Goal: Transaction & Acquisition: Purchase product/service

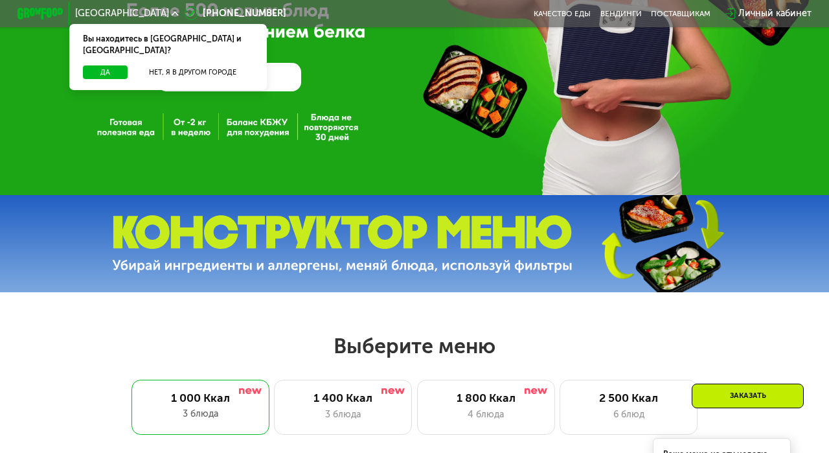
scroll to position [216, 0]
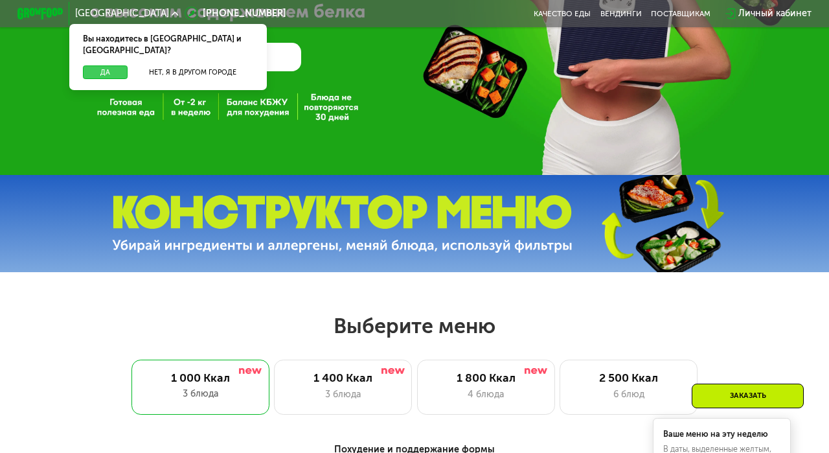
click at [96, 65] on button "Да" at bounding box center [105, 72] width 45 height 14
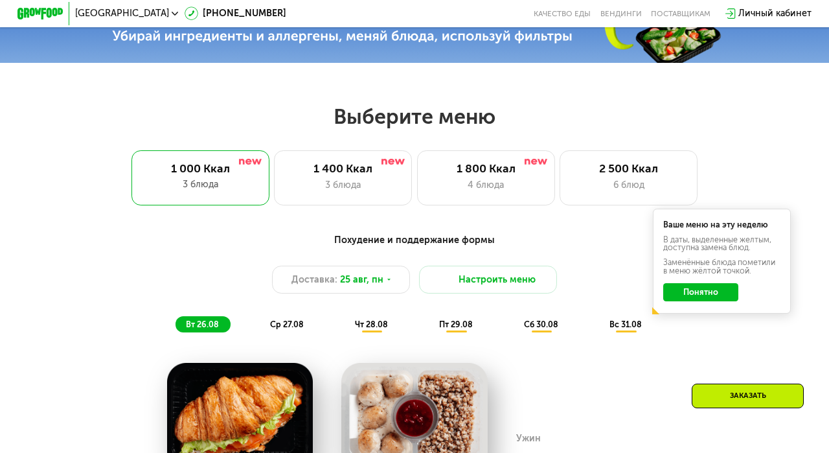
scroll to position [349, 0]
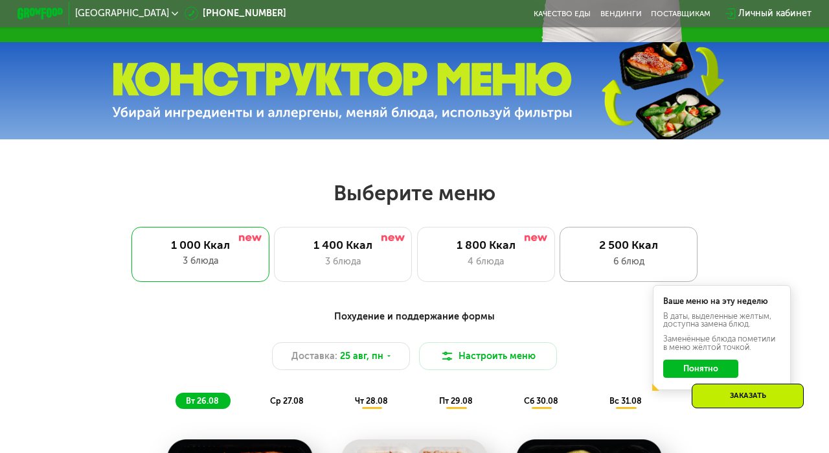
click at [585, 255] on div "6 блюд" at bounding box center [629, 261] width 114 height 14
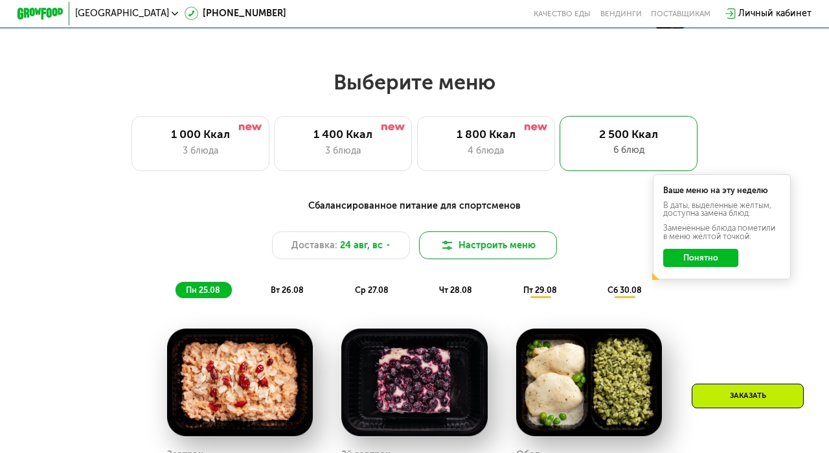
scroll to position [457, 0]
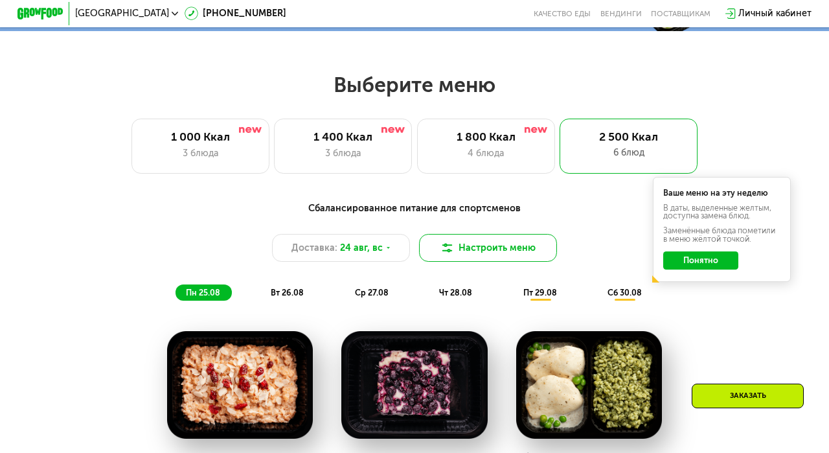
click at [495, 248] on button "Настроить меню" at bounding box center [488, 248] width 138 height 28
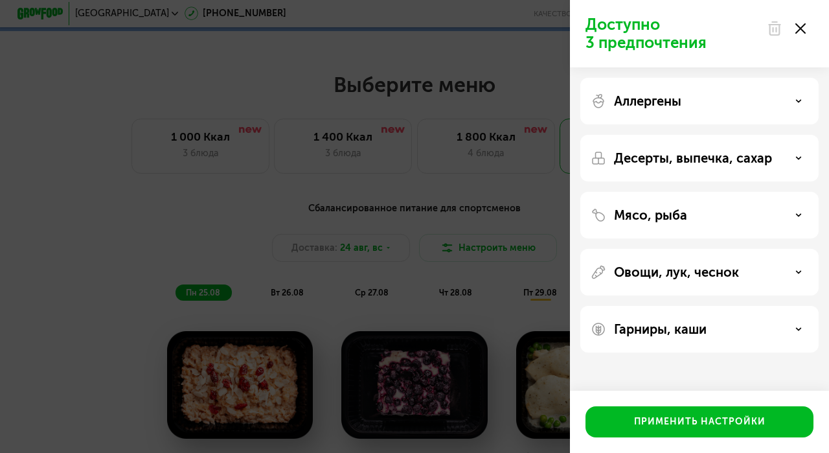
click at [474, 241] on div "Доступно 3 предпочтения Аллергены Десерты, выпечка, сахар Мясо, рыба Овощи, лук…" at bounding box center [414, 226] width 829 height 453
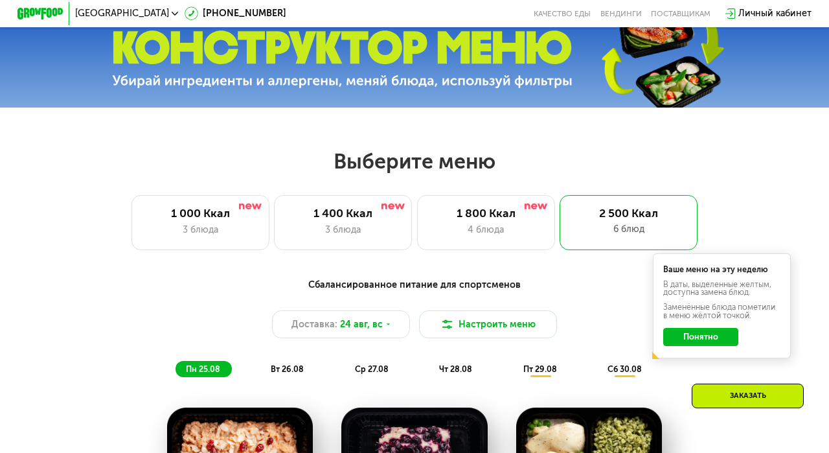
scroll to position [388, 0]
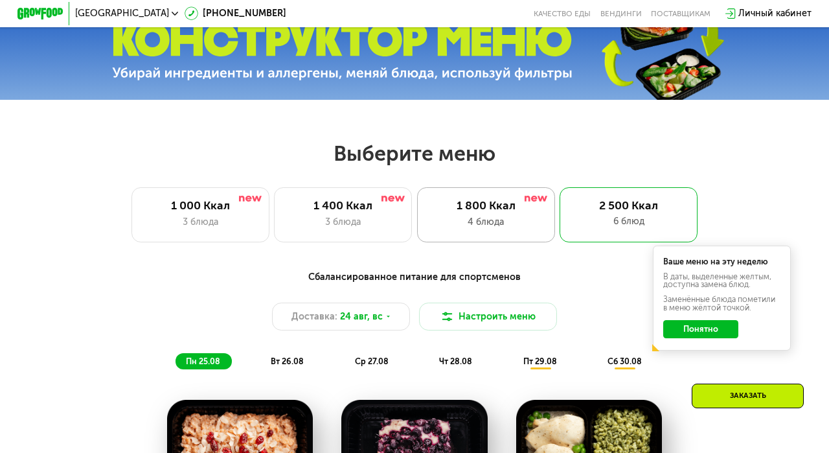
click at [559, 232] on div "1 800 Ккал 4 блюда" at bounding box center [628, 214] width 138 height 55
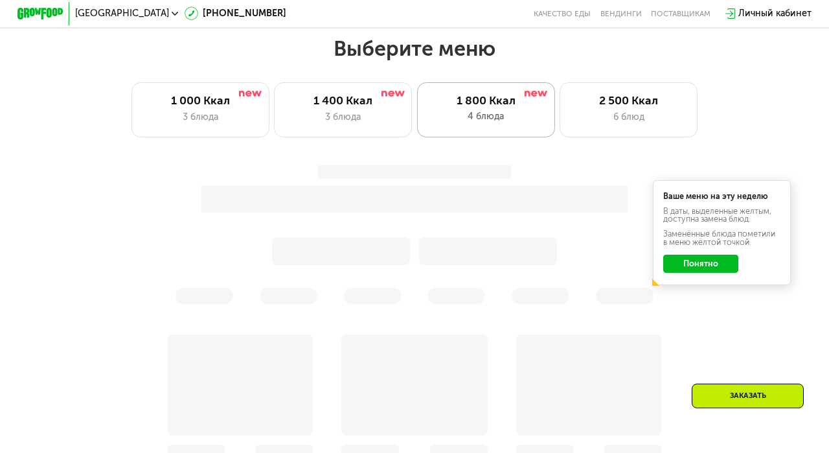
scroll to position [517, 0]
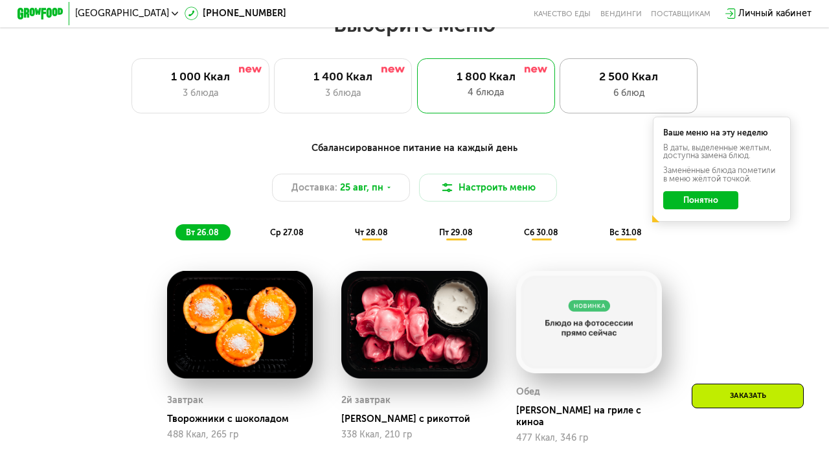
click at [607, 95] on div "6 блюд" at bounding box center [629, 93] width 114 height 14
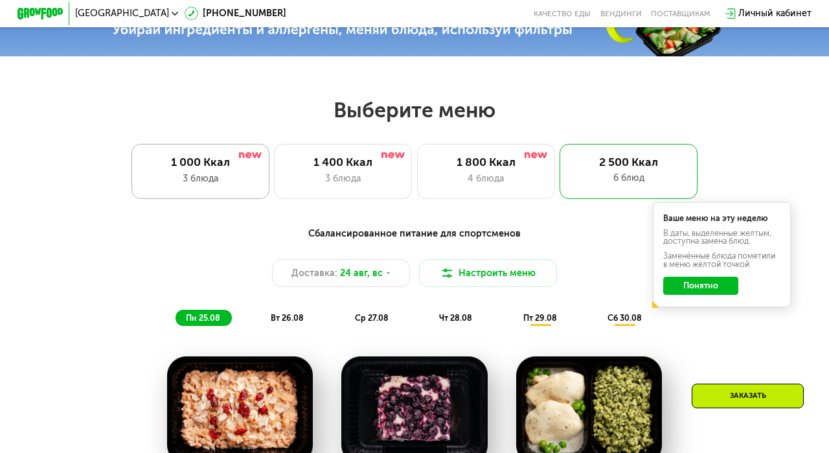
click at [274, 190] on div "1 000 Ккал 3 блюда" at bounding box center [343, 171] width 138 height 55
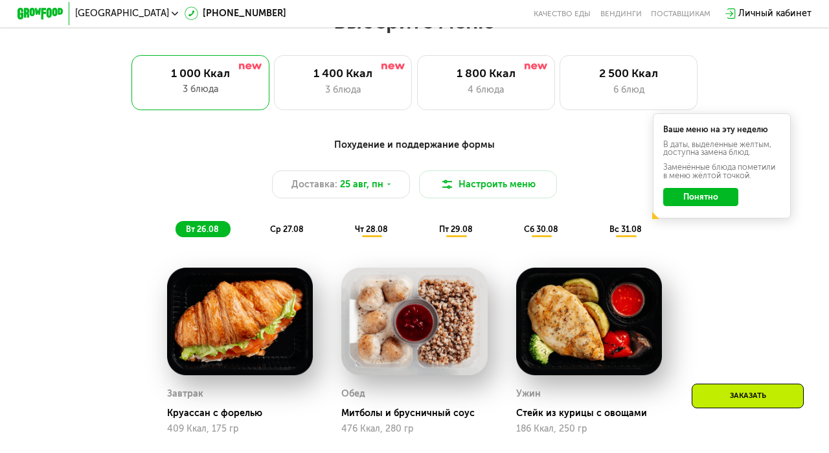
scroll to position [465, 0]
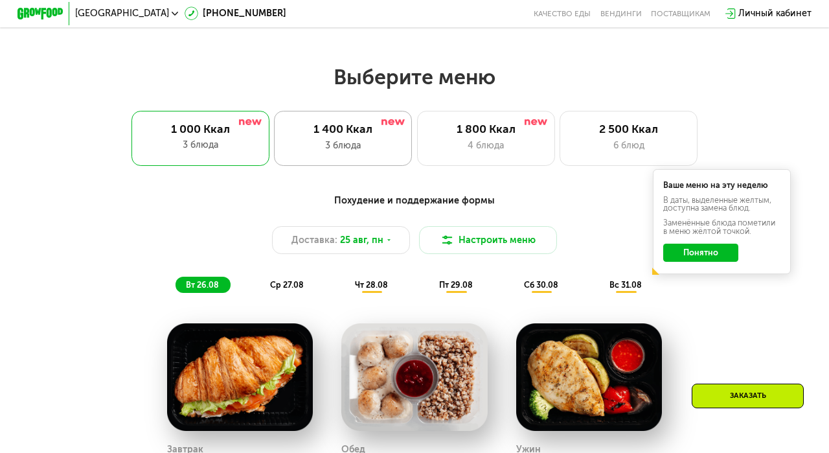
click at [375, 139] on div "3 блюда" at bounding box center [343, 146] width 114 height 14
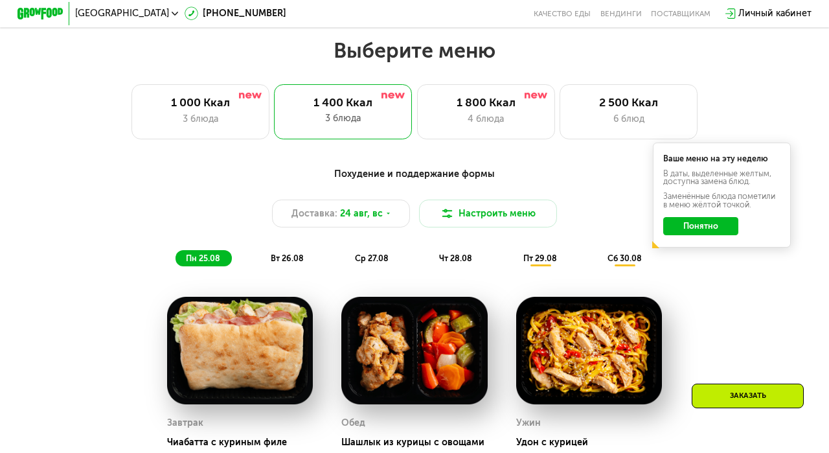
scroll to position [414, 0]
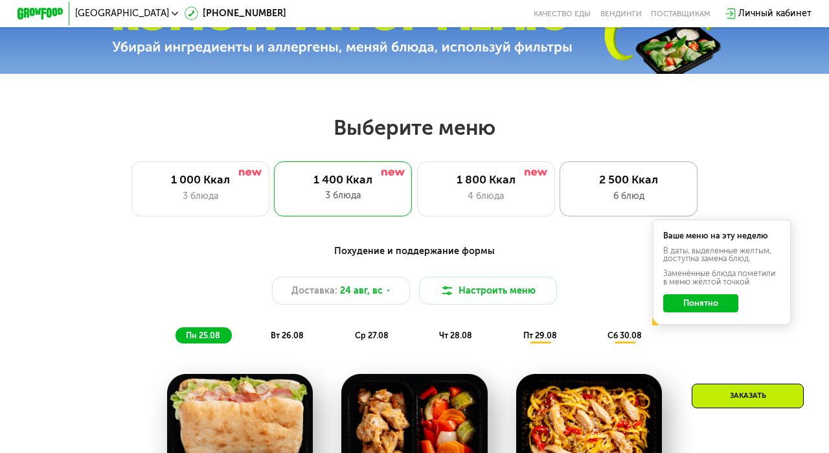
click at [598, 192] on div "6 блюд" at bounding box center [629, 196] width 114 height 14
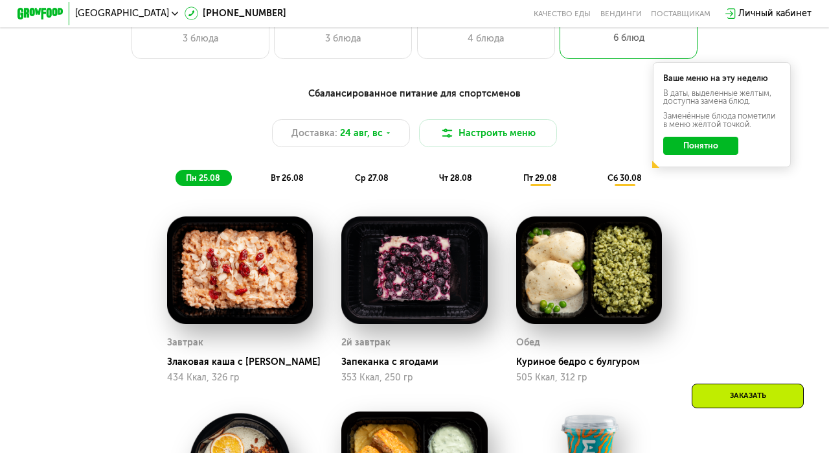
scroll to position [570, 0]
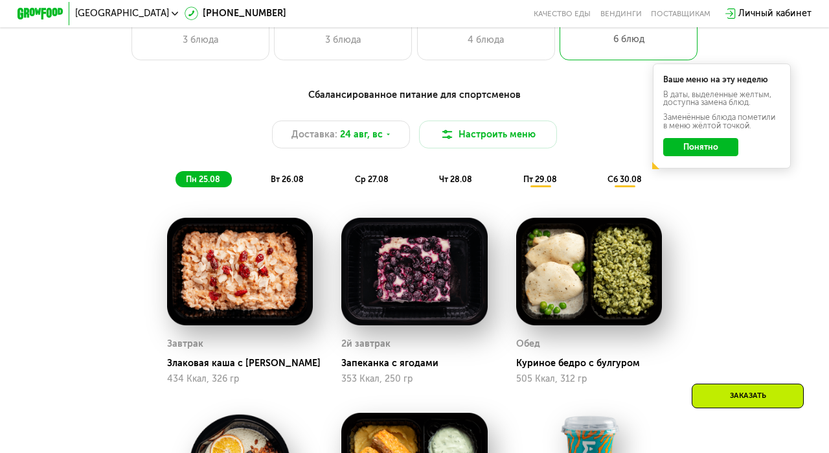
click at [718, 146] on button "Понятно" at bounding box center [700, 147] width 75 height 18
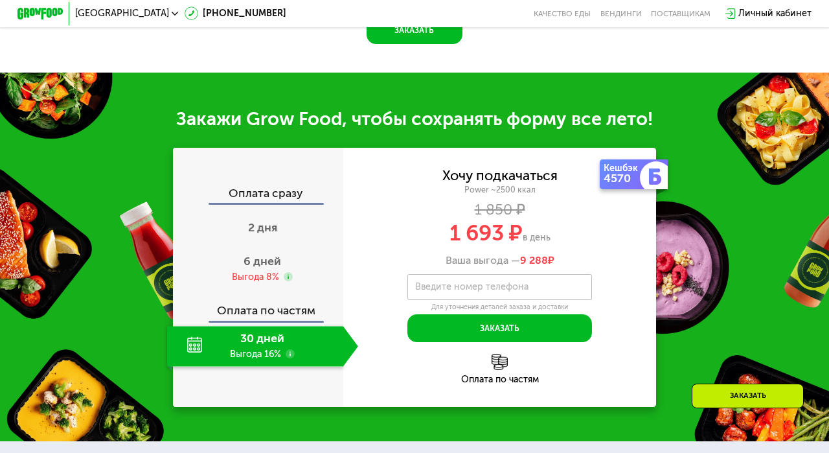
scroll to position [1294, 0]
